Goal: Communication & Community: Answer question/provide support

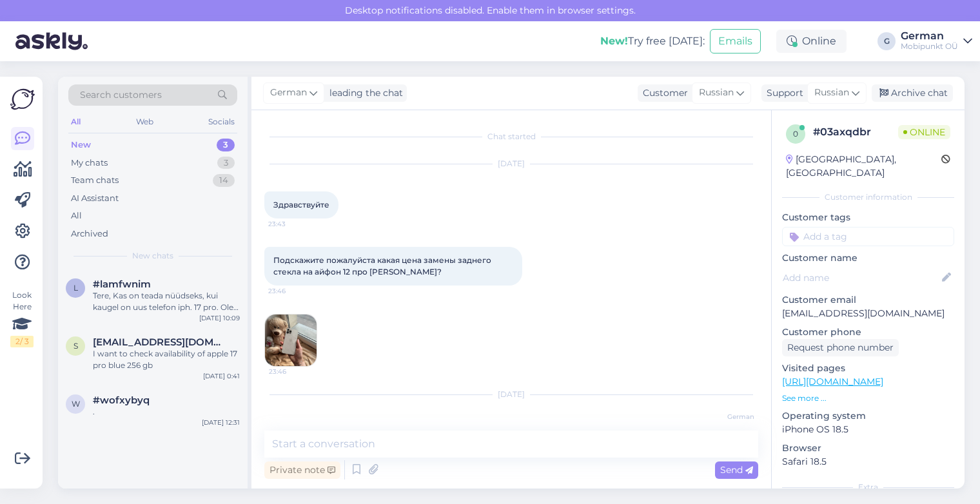
scroll to position [102, 0]
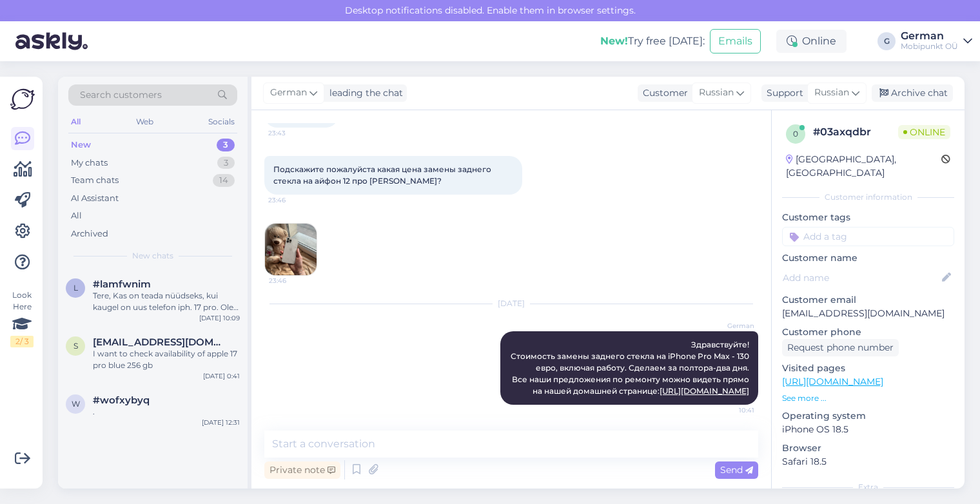
click at [81, 146] on div "New" at bounding box center [81, 145] width 20 height 13
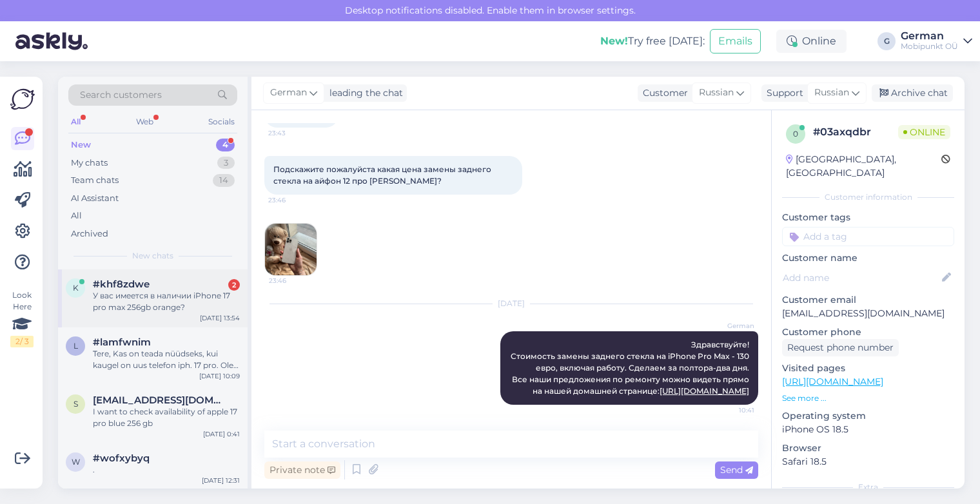
click at [150, 293] on div "У вас имеется в наличии iPhone 17 pro max 256gb orange?" at bounding box center [166, 301] width 147 height 23
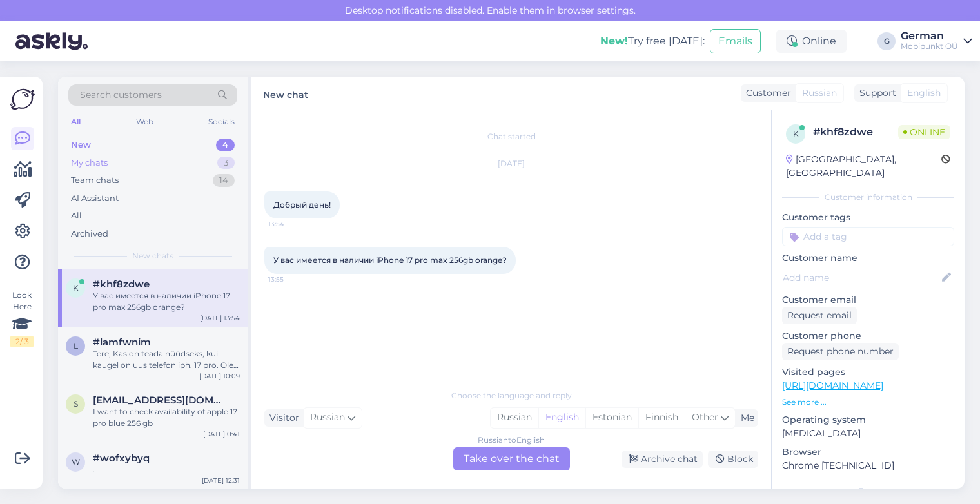
click at [94, 159] on div "My chats" at bounding box center [89, 163] width 37 height 13
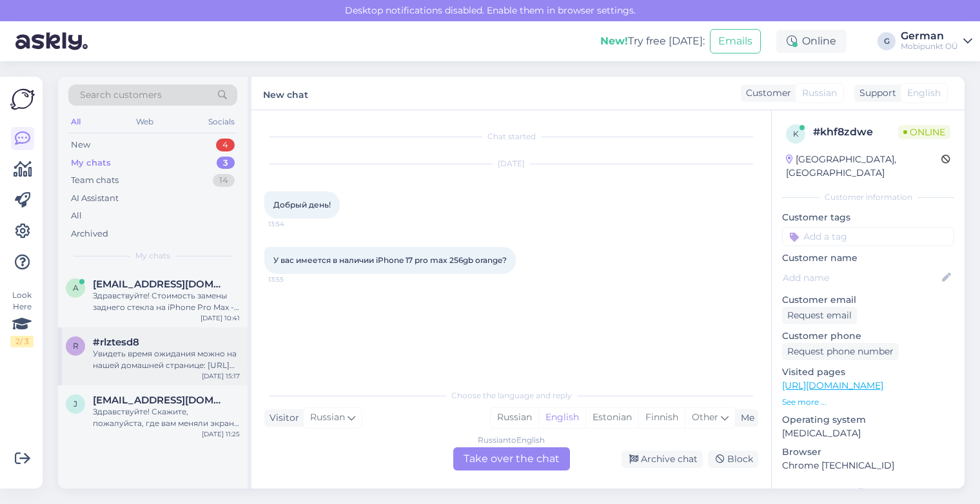
click at [166, 358] on div "Увидеть время ожидания можно на нашей домашней странице: [URL][DOMAIN_NAME] Есл…" at bounding box center [166, 359] width 147 height 23
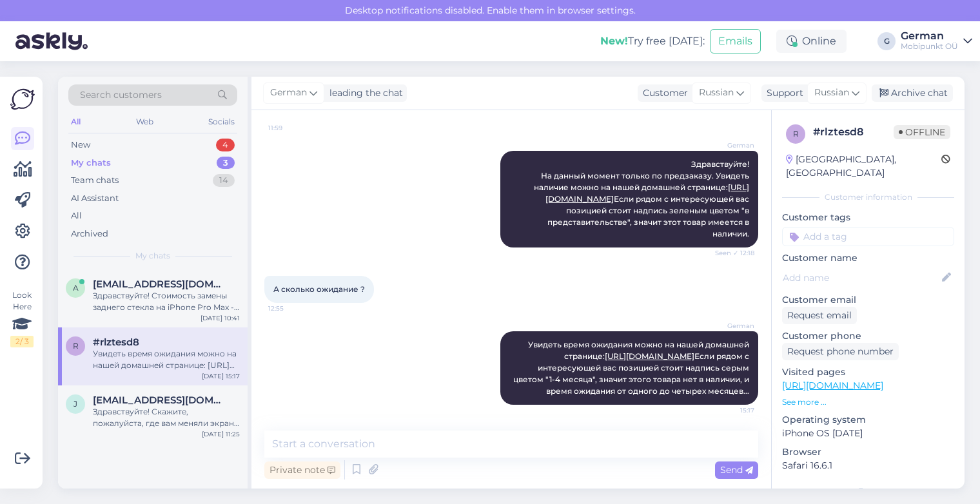
scroll to position [90, 0]
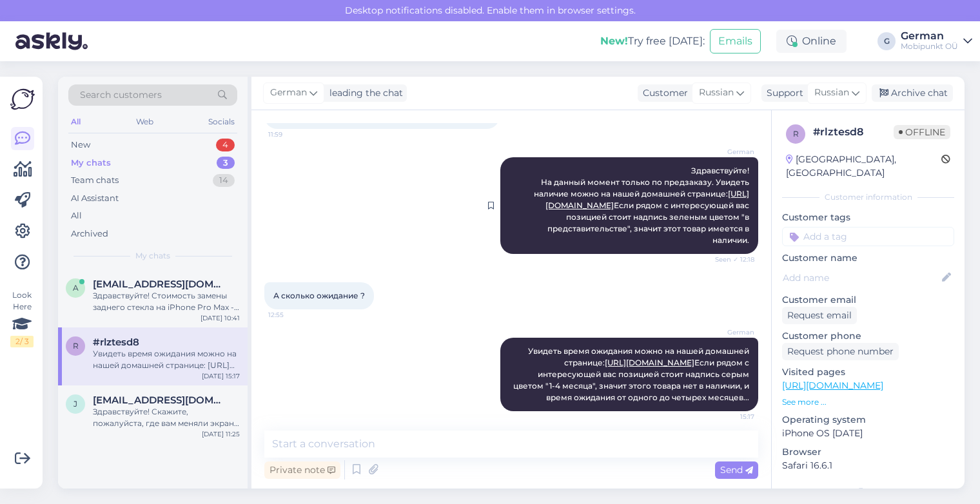
drag, startPoint x: 681, startPoint y: 171, endPoint x: 746, endPoint y: 248, distance: 100.7
click at [746, 249] on div "German Здравствуйте! На данный момент только по предзаказу. Увидеть наличие мож…" at bounding box center [629, 205] width 258 height 97
copy span "Здравствуйте! На данный момент только по предзаказу. Увидеть наличие можно на н…"
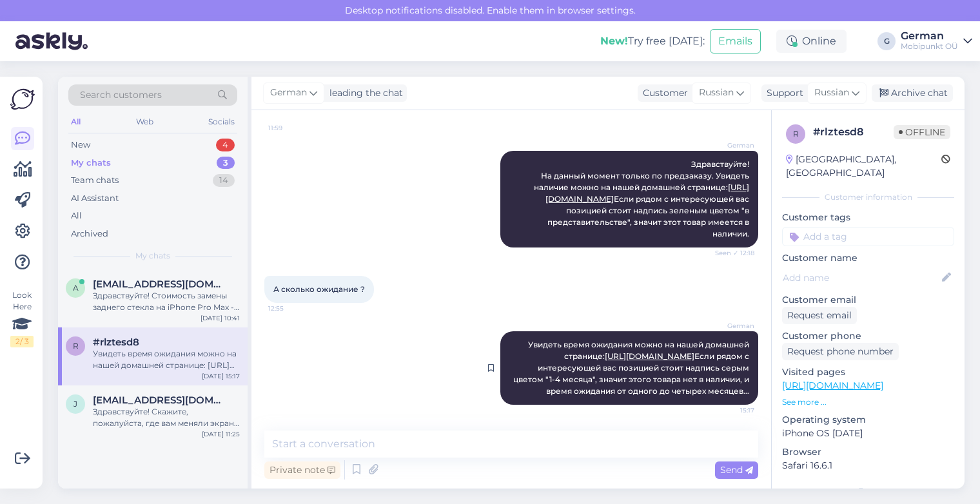
scroll to position [142, 0]
copy span "Здравствуйте! На данный момент только по предзаказу. Увидеть наличие можно на н…"
click at [86, 144] on div "New" at bounding box center [80, 145] width 19 height 13
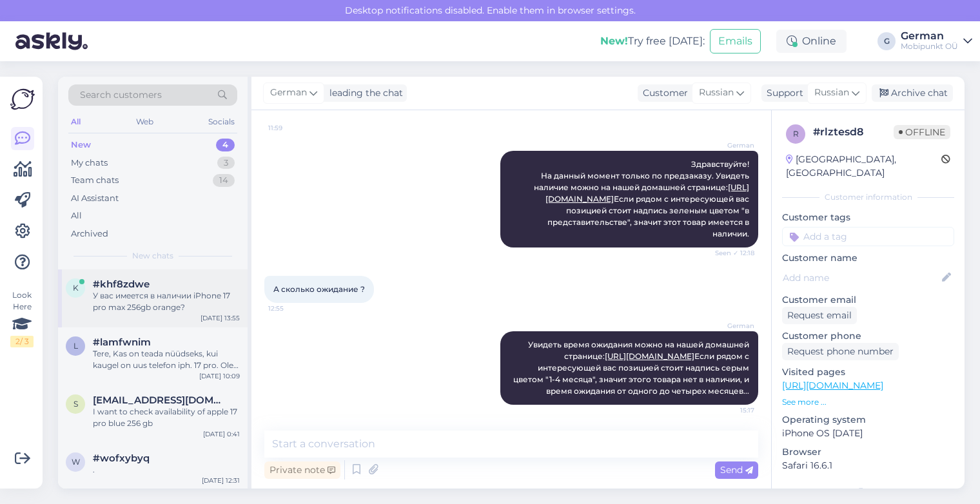
click at [170, 304] on div "У вас имеется в наличии iPhone 17 pro max 256gb orange?" at bounding box center [166, 301] width 147 height 23
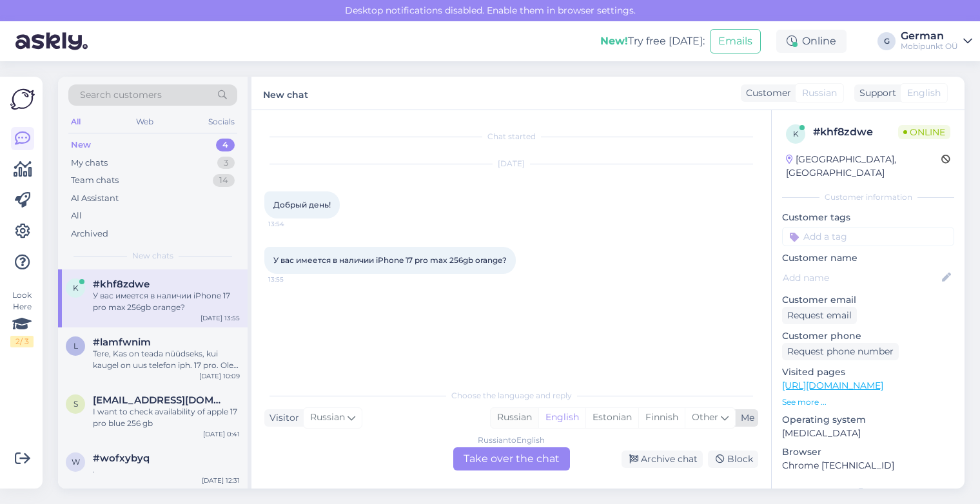
click at [526, 411] on div "Russian" at bounding box center [514, 417] width 48 height 19
click at [523, 414] on div "Russian" at bounding box center [514, 417] width 48 height 19
click at [502, 459] on div "Russian to Russian Take over the chat" at bounding box center [511, 458] width 117 height 23
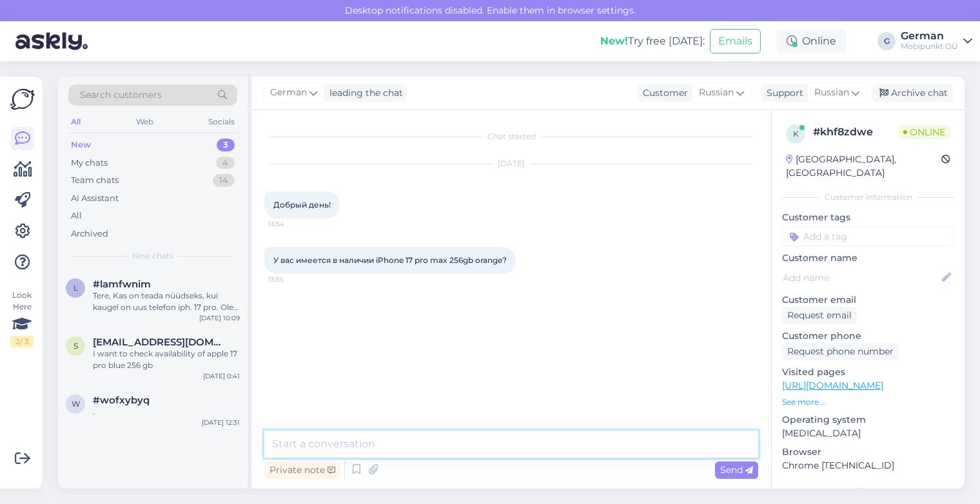
click at [347, 438] on textarea at bounding box center [511, 444] width 494 height 27
paste textarea "Здравствуйте! На данный момент только по предзаказу. Увидеть наличие можно на н…"
type textarea "Здравствуйте! На данный момент только по предзаказу. Увидеть наличие можно на н…"
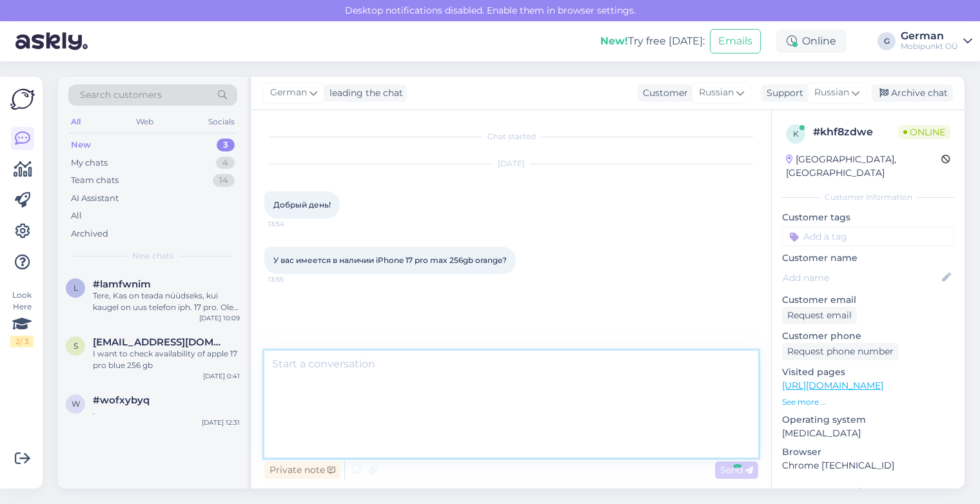
scroll to position [6, 0]
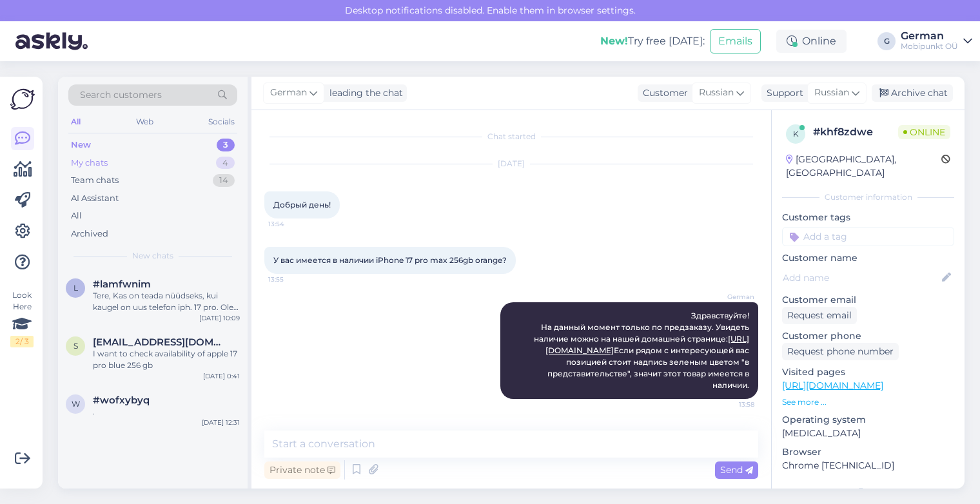
click at [92, 165] on div "My chats" at bounding box center [89, 163] width 37 height 13
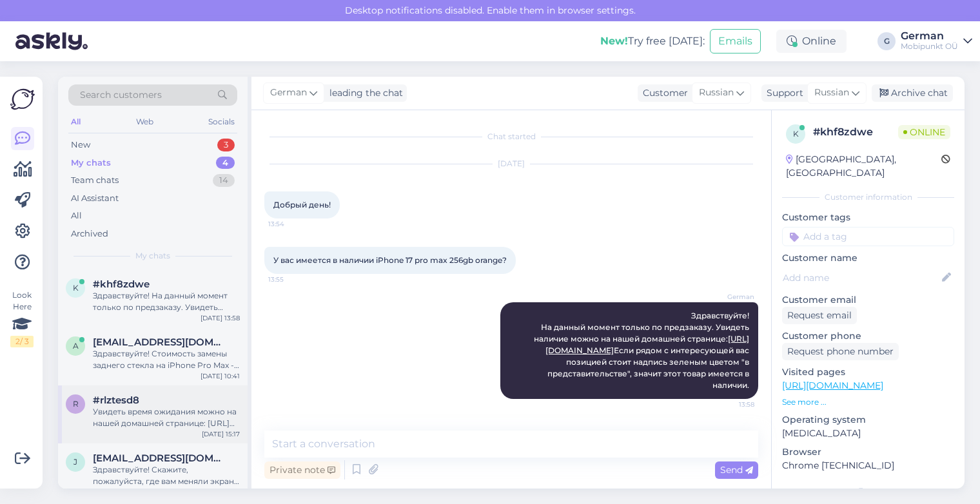
click at [164, 412] on div "Увидеть время ожидания можно на нашей домашней странице: [URL][DOMAIN_NAME] Есл…" at bounding box center [166, 417] width 147 height 23
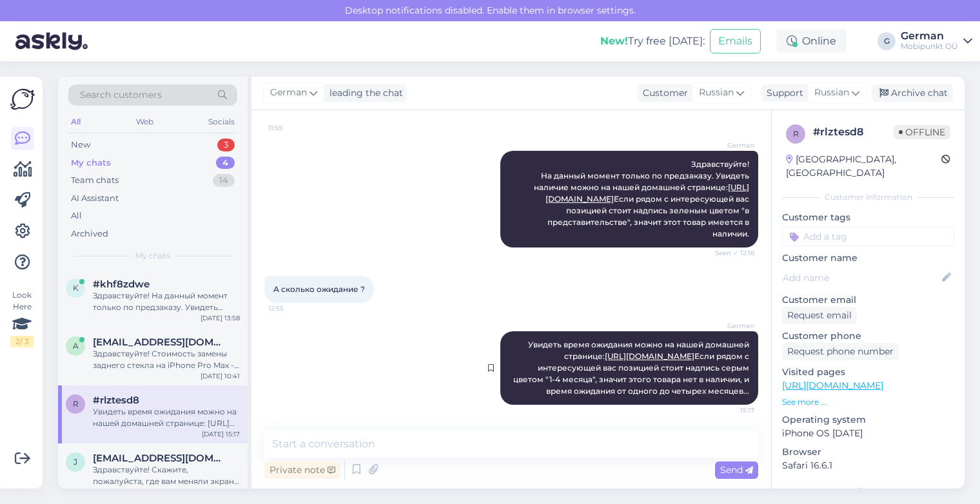
drag, startPoint x: 502, startPoint y: 355, endPoint x: 739, endPoint y: 394, distance: 240.4
click at [740, 394] on div "German Увидеть время ожидания можно на нашей домашней странице: [URL][DOMAIN_NA…" at bounding box center [629, 367] width 258 height 73
copy span "Если рядом с интересующей вас позицией стоит надпись серым цветом "1-4 месяца",…"
click at [179, 298] on div "Здравствуйте! На данный момент только по предзаказу. Увидеть наличие можно на н…" at bounding box center [166, 301] width 147 height 23
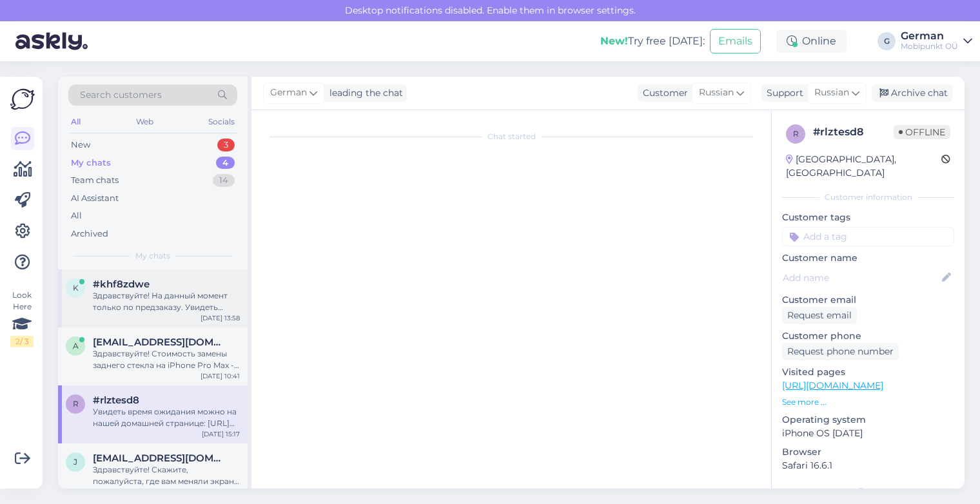
scroll to position [6, 0]
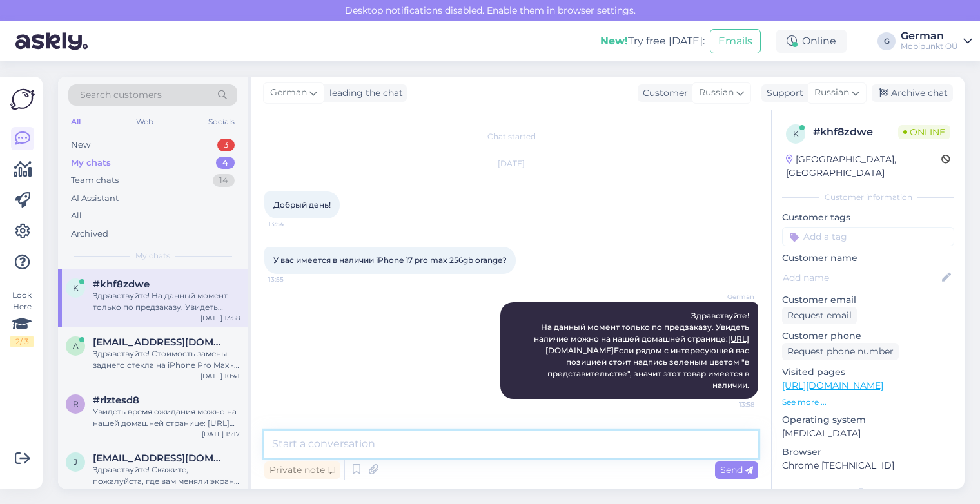
click at [382, 443] on textarea at bounding box center [511, 444] width 494 height 27
paste textarea "Если рядом с интересующей вас позицией стоит надпись серым цветом "1-4 месяца",…"
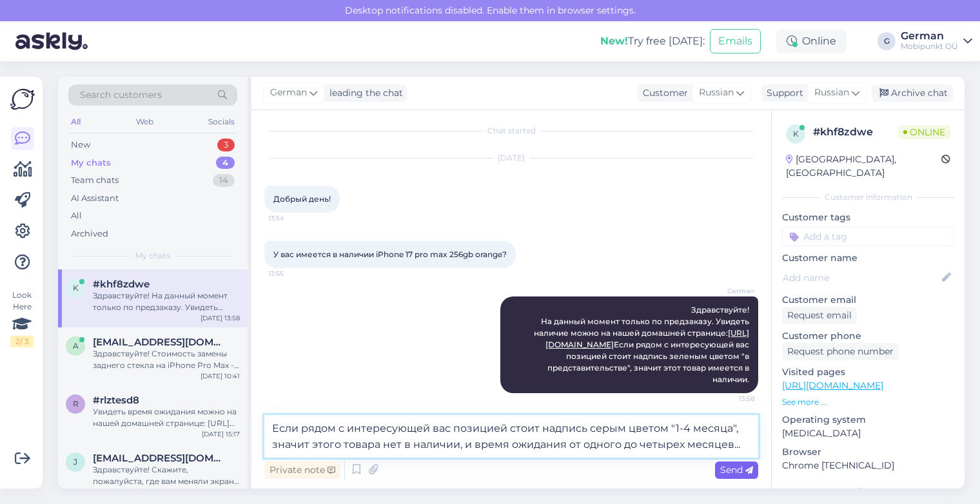
type textarea "Если рядом с интересующей вас позицией стоит надпись серым цветом "1-4 месяца",…"
click at [756, 467] on div "Send" at bounding box center [736, 469] width 43 height 17
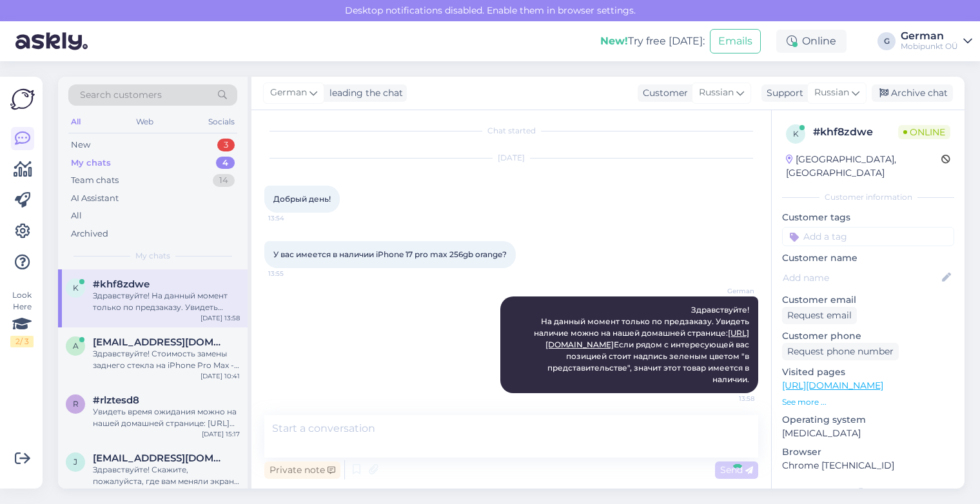
scroll to position [96, 0]
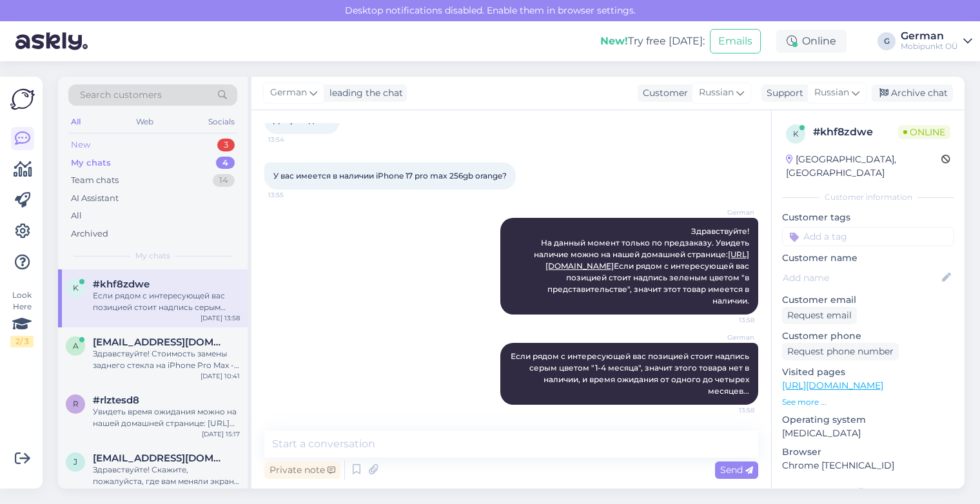
click at [72, 139] on div "New" at bounding box center [80, 145] width 19 height 13
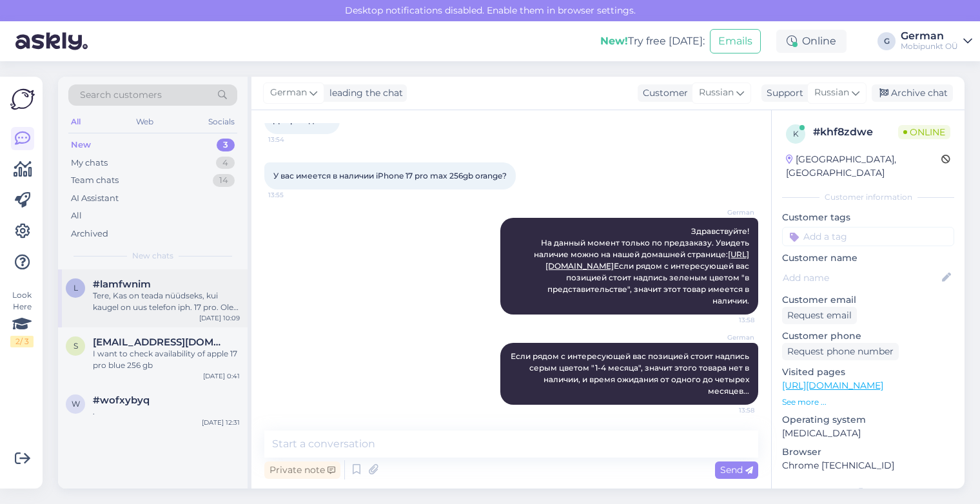
click at [144, 284] on span "#lamfwnim" at bounding box center [122, 284] width 58 height 12
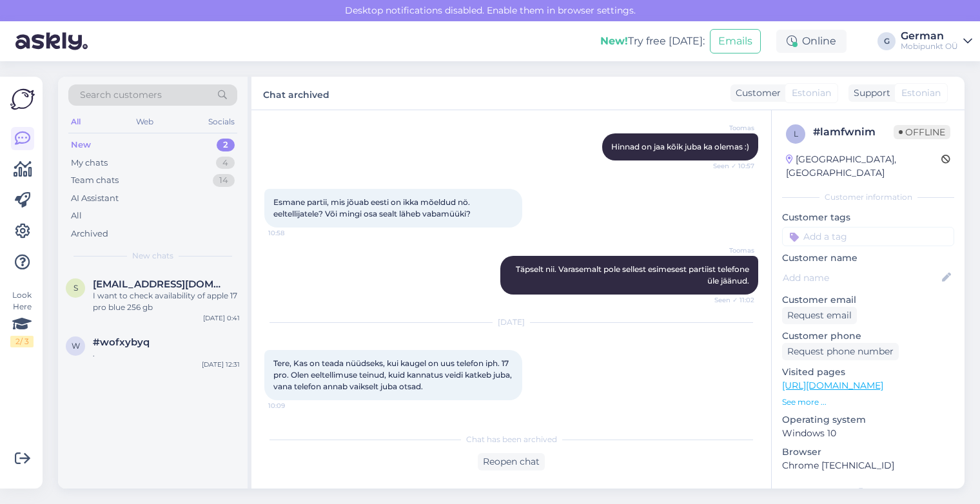
scroll to position [0, 0]
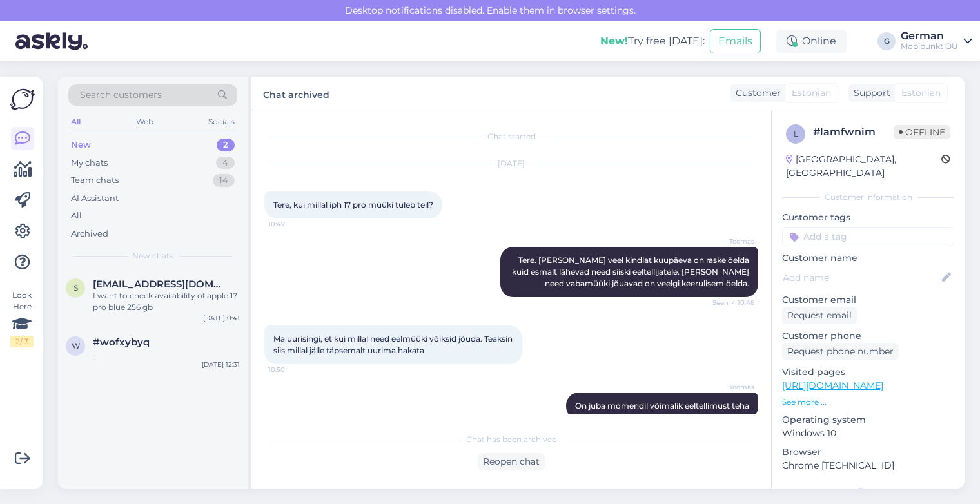
click at [90, 145] on div "New 2" at bounding box center [152, 145] width 169 height 18
click at [98, 166] on div "My chats" at bounding box center [89, 163] width 37 height 13
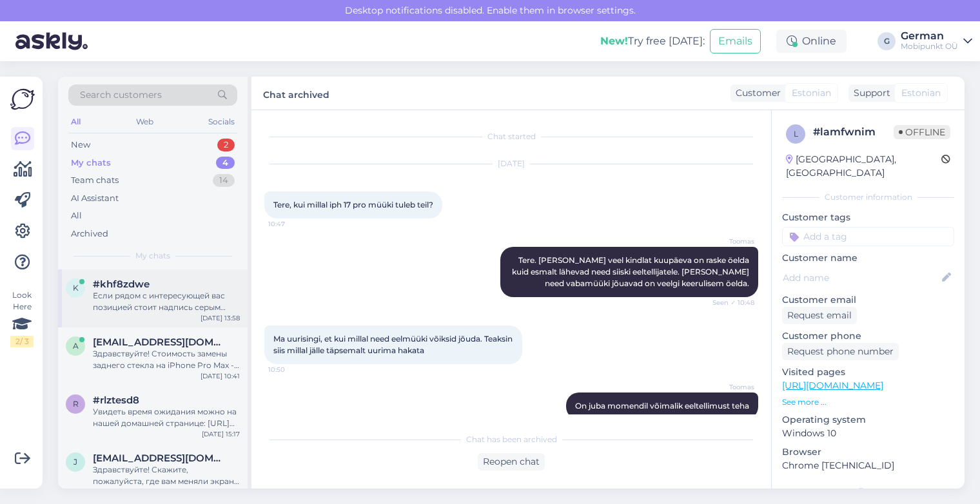
click at [164, 313] on div "k #khf8zdwe Если рядом с интересующей вас позицией стоит надпись серым цветом "…" at bounding box center [152, 298] width 189 height 58
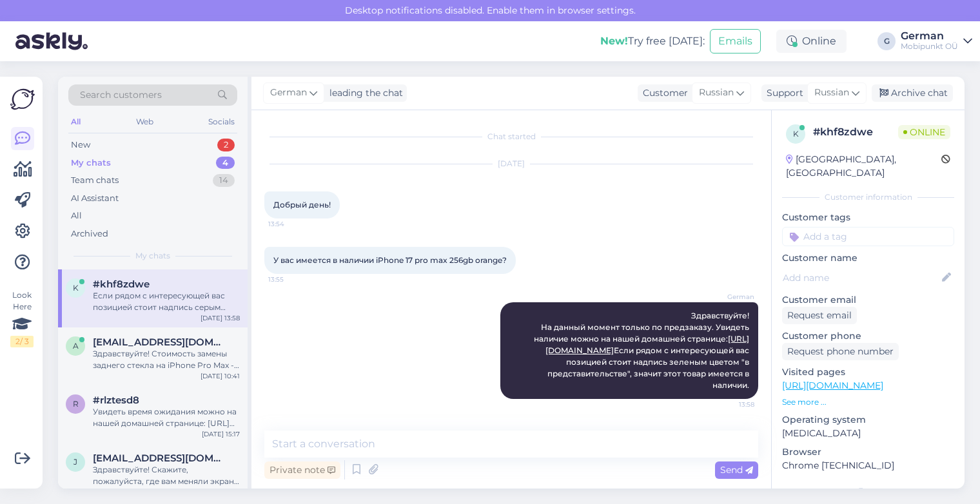
scroll to position [96, 0]
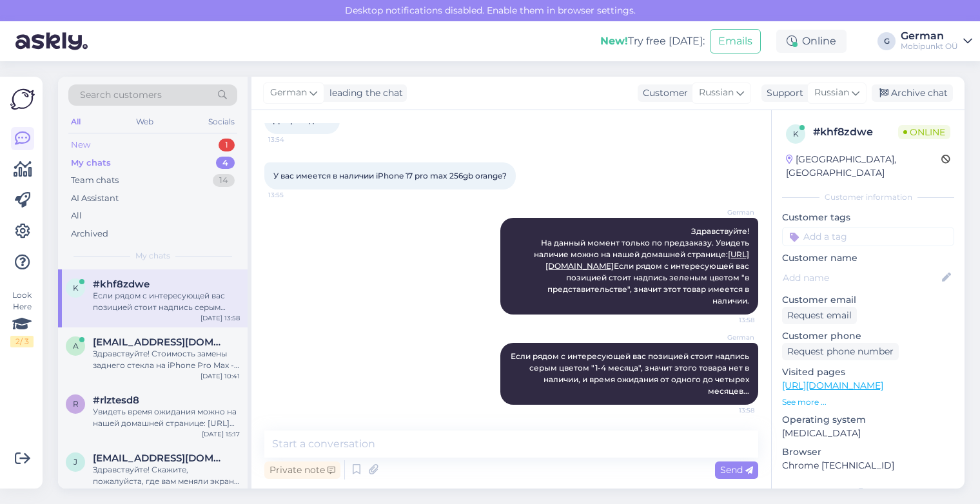
click at [72, 146] on div "New" at bounding box center [80, 145] width 19 height 13
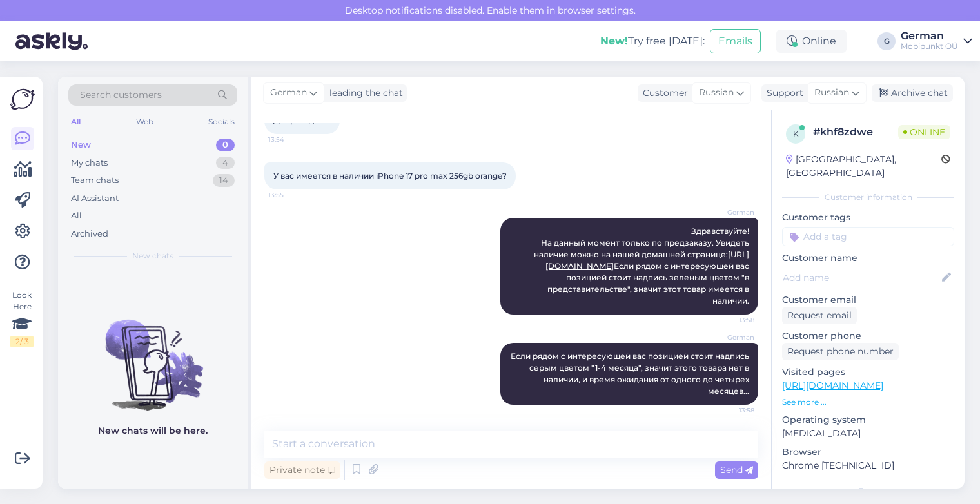
click at [80, 143] on div "New" at bounding box center [81, 145] width 20 height 13
click at [100, 161] on div "My chats" at bounding box center [89, 163] width 37 height 13
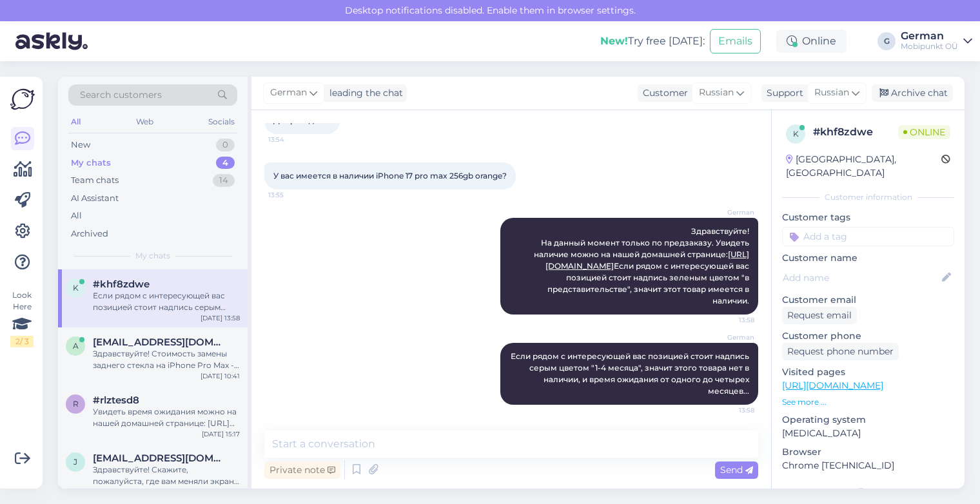
click at [163, 298] on div "Если рядом с интересующей вас позицией стоит надпись серым цветом "1-4 месяца",…" at bounding box center [166, 301] width 147 height 23
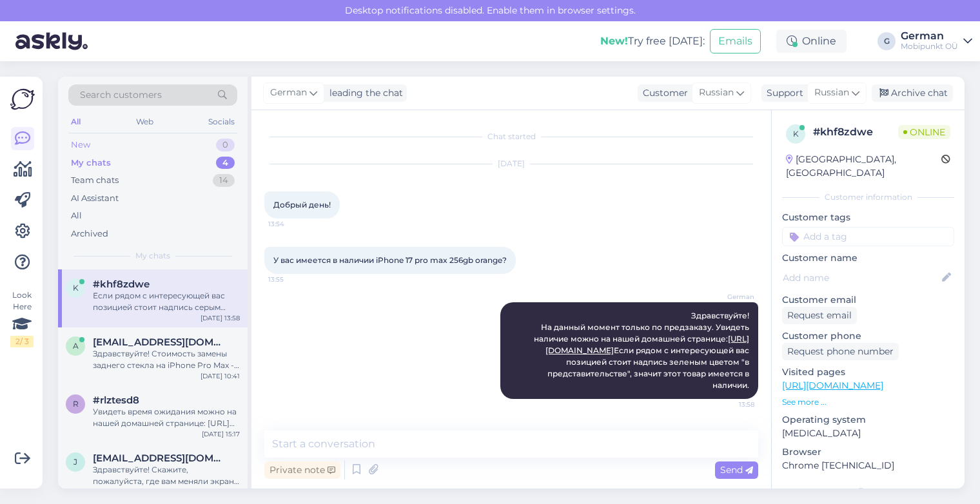
click at [82, 146] on div "New" at bounding box center [80, 145] width 19 height 13
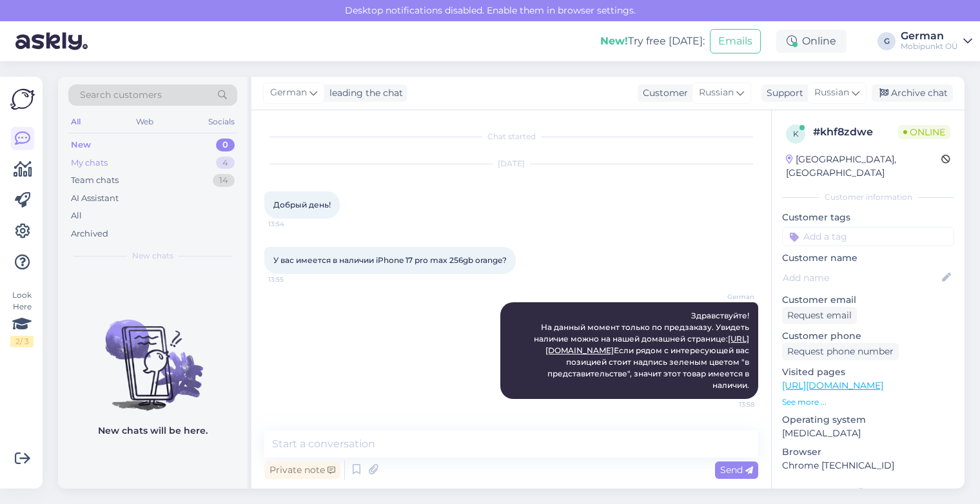
click at [86, 160] on div "My chats" at bounding box center [89, 163] width 37 height 13
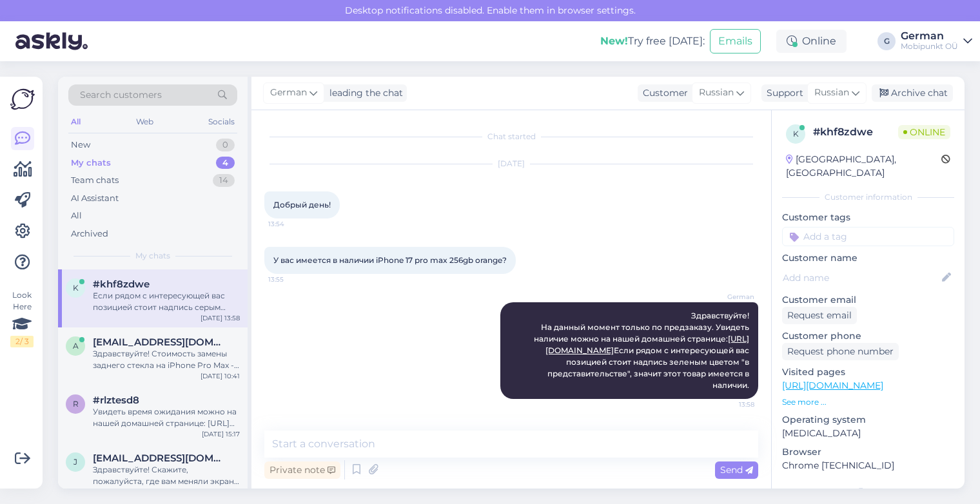
click at [603, 171] on div "[DATE] Добрый день! 13:54" at bounding box center [511, 191] width 494 height 82
click at [143, 284] on span "#khf8zdwe" at bounding box center [121, 284] width 57 height 12
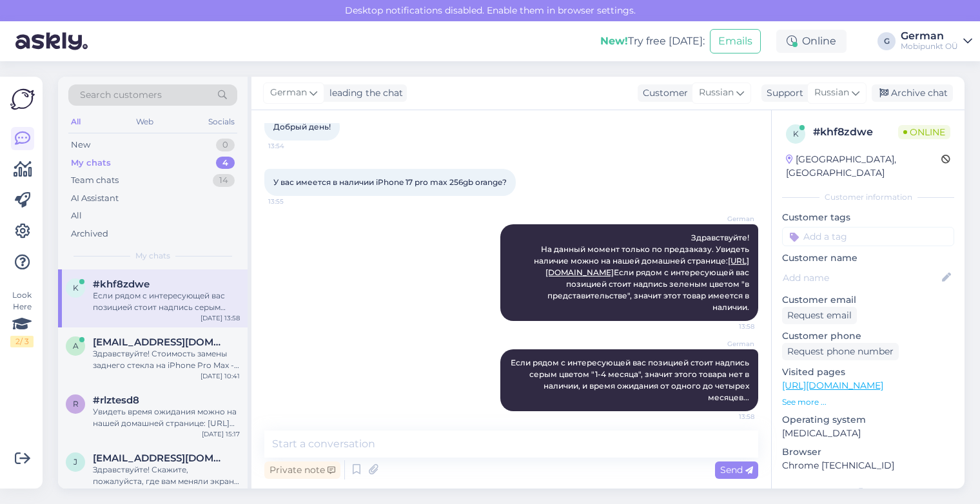
scroll to position [96, 0]
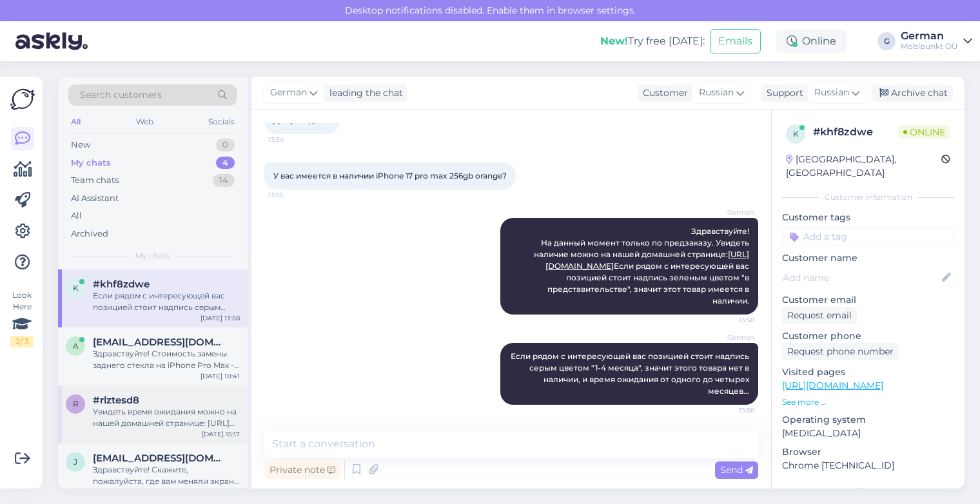
click at [139, 407] on div "Увидеть время ожидания можно на нашей домашней странице: [URL][DOMAIN_NAME] Есл…" at bounding box center [166, 417] width 147 height 23
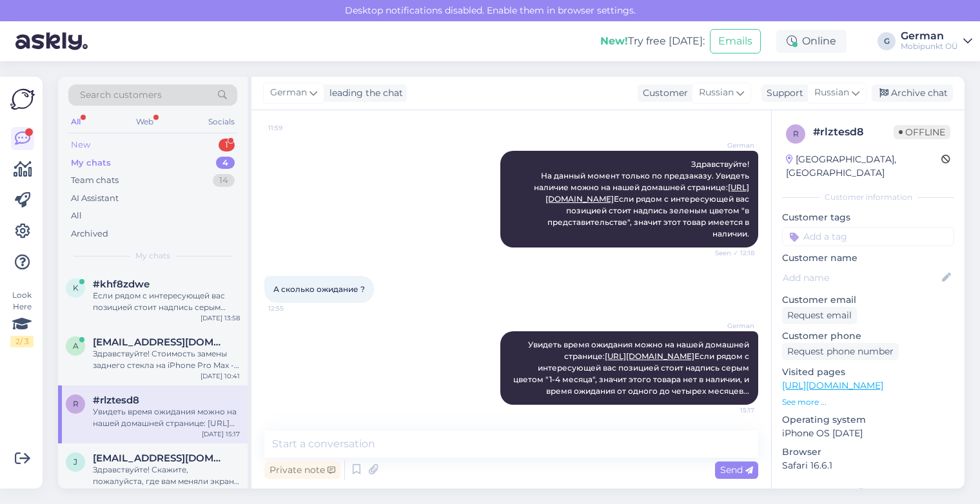
click at [79, 143] on div "New" at bounding box center [80, 145] width 19 height 13
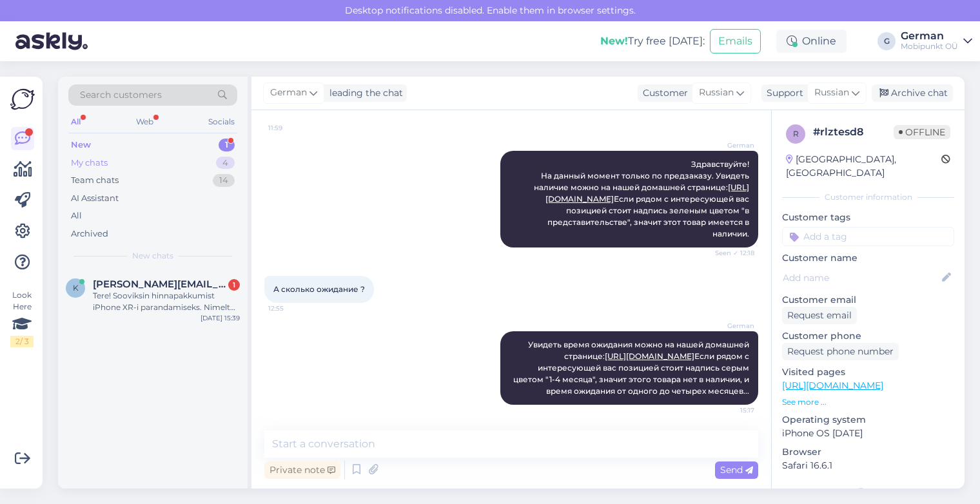
click at [97, 163] on div "My chats" at bounding box center [89, 163] width 37 height 13
